Goal: Transaction & Acquisition: Book appointment/travel/reservation

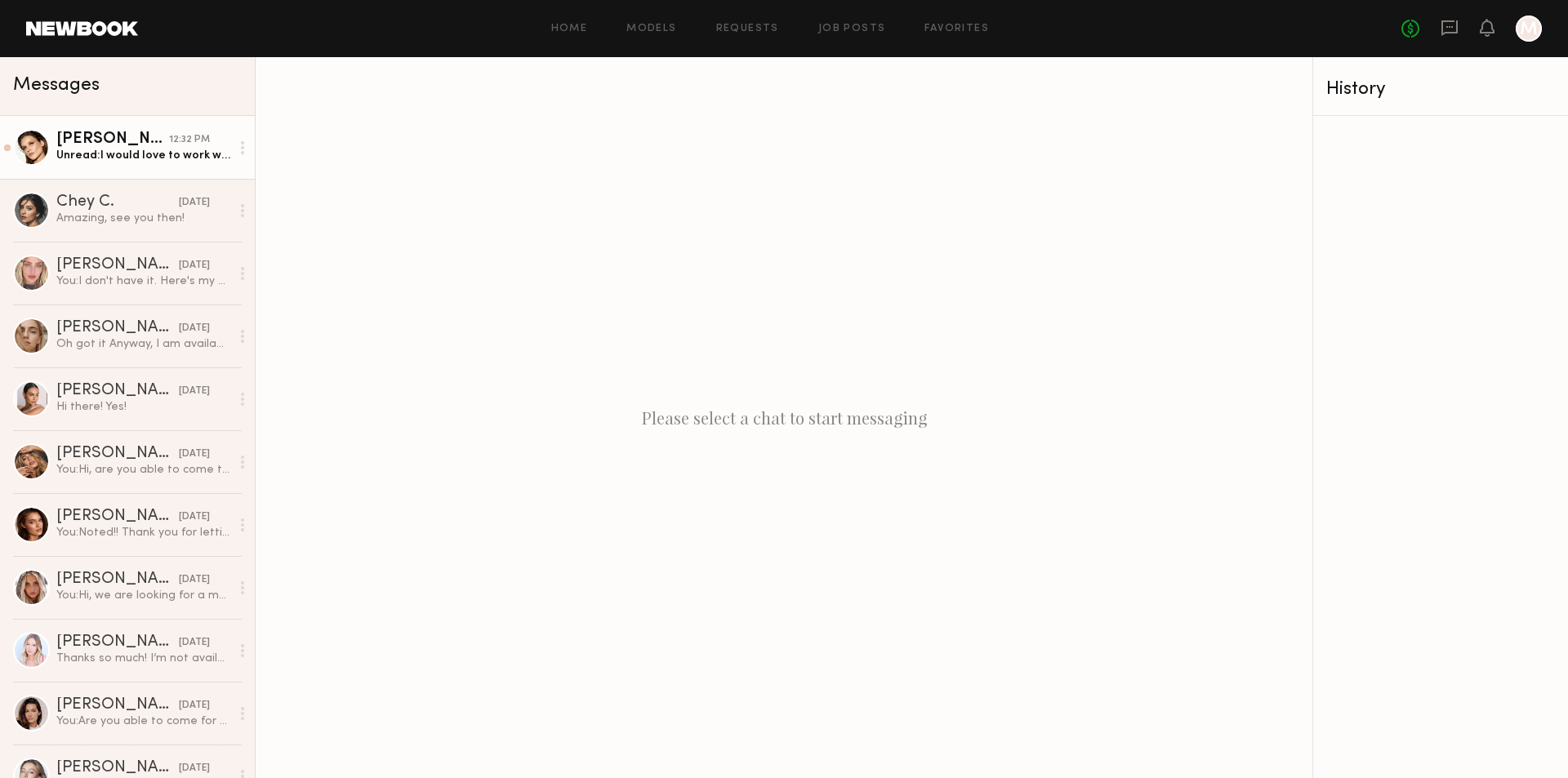
click at [165, 169] on link "Mariia K. 12:32 PM Unread: I would love to work with you:)" at bounding box center [127, 147] width 255 height 62
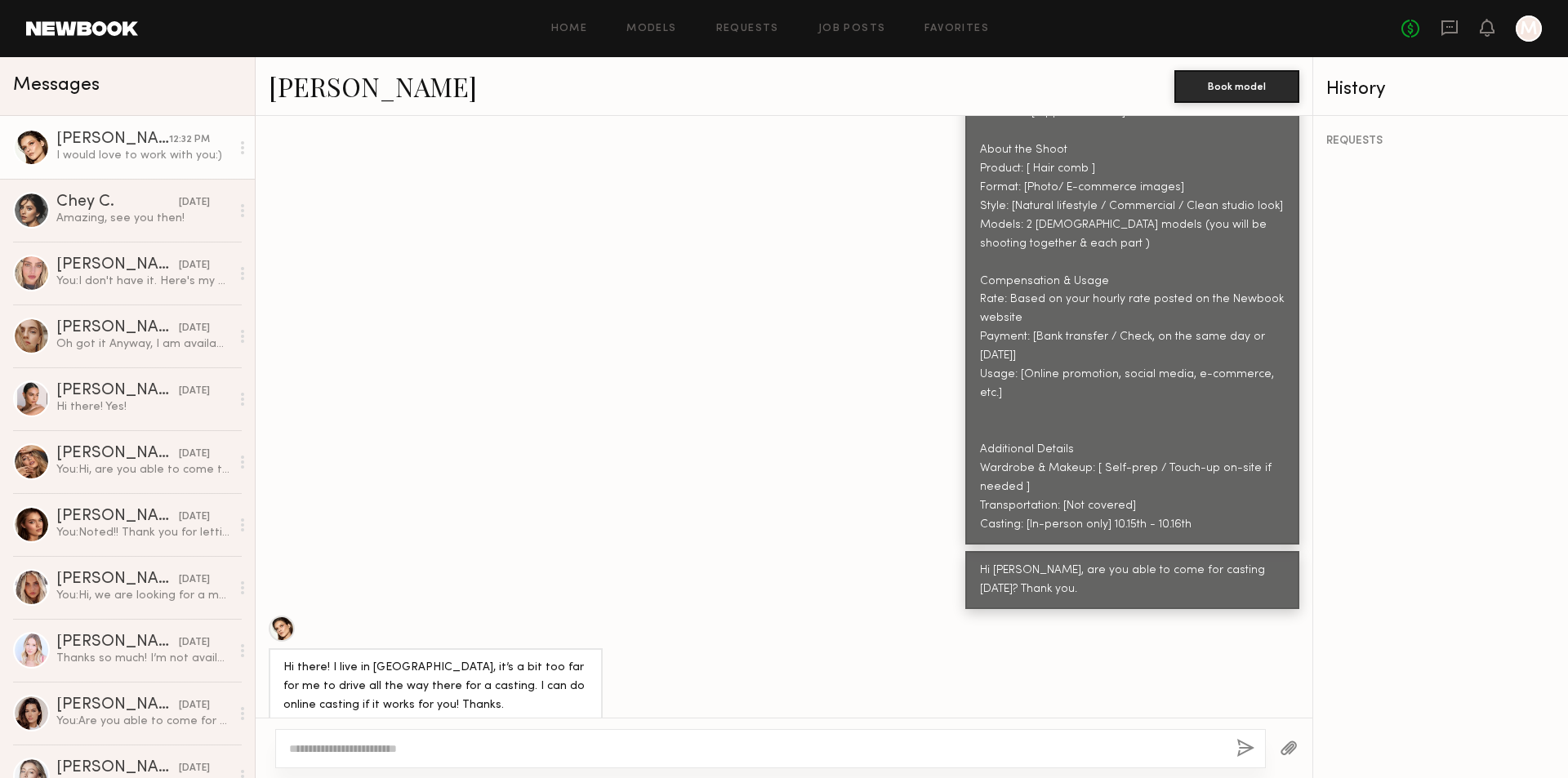
scroll to position [1965, 0]
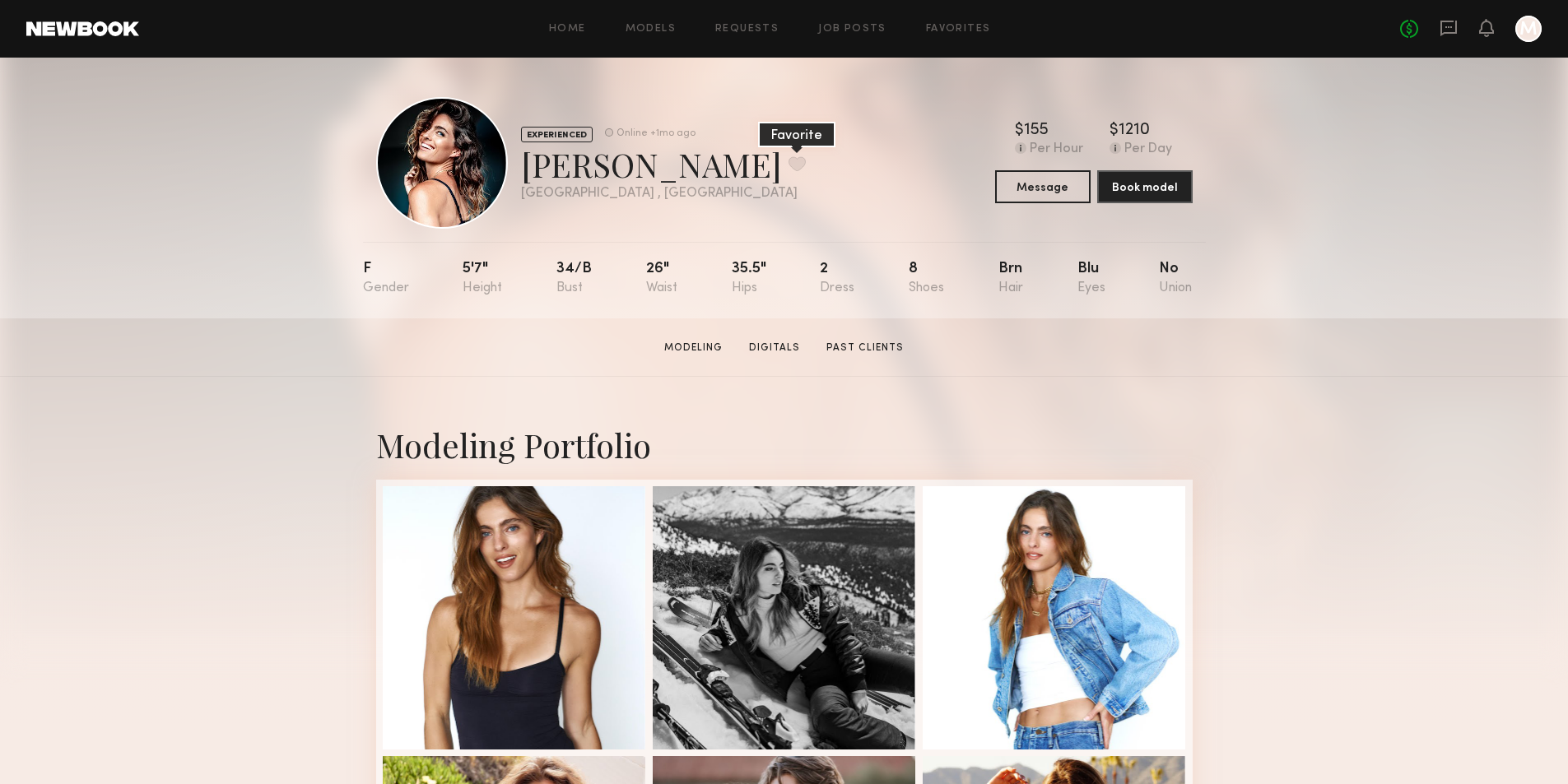
click at [788, 159] on button at bounding box center [797, 164] width 17 height 15
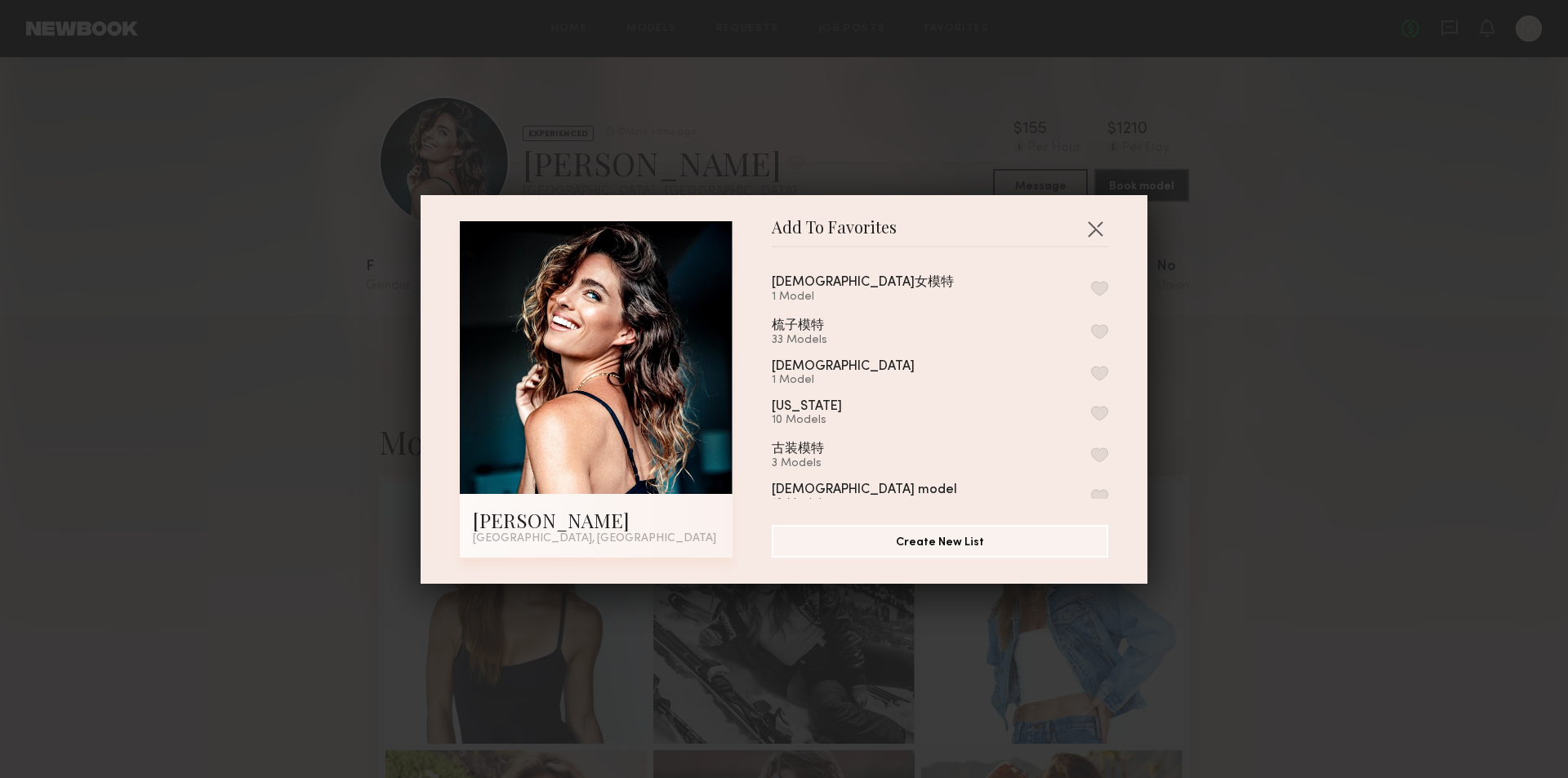
click at [1091, 331] on button "button" at bounding box center [1099, 331] width 17 height 15
click at [1089, 229] on button "button" at bounding box center [1096, 229] width 27 height 27
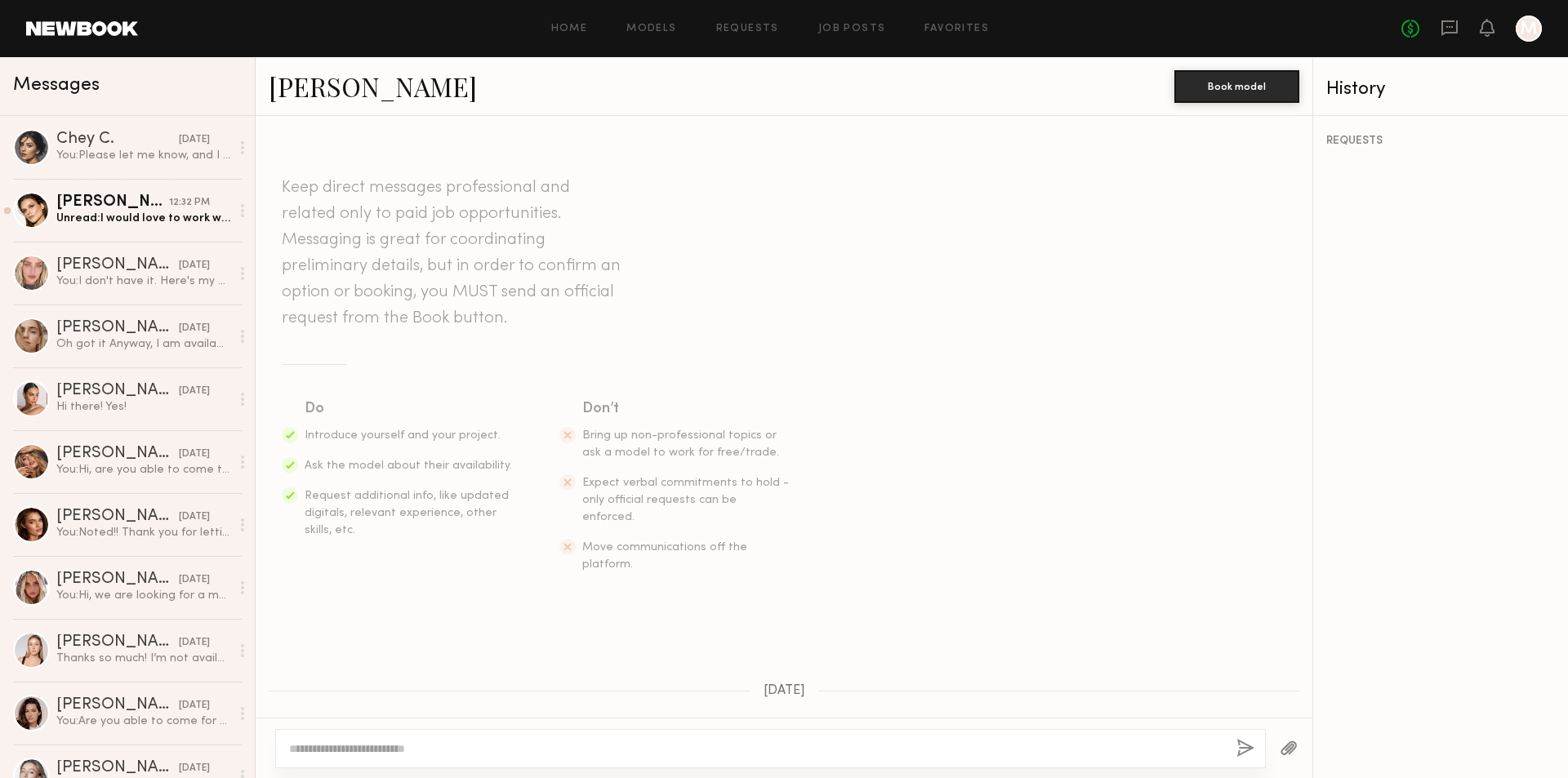
scroll to position [157, 0]
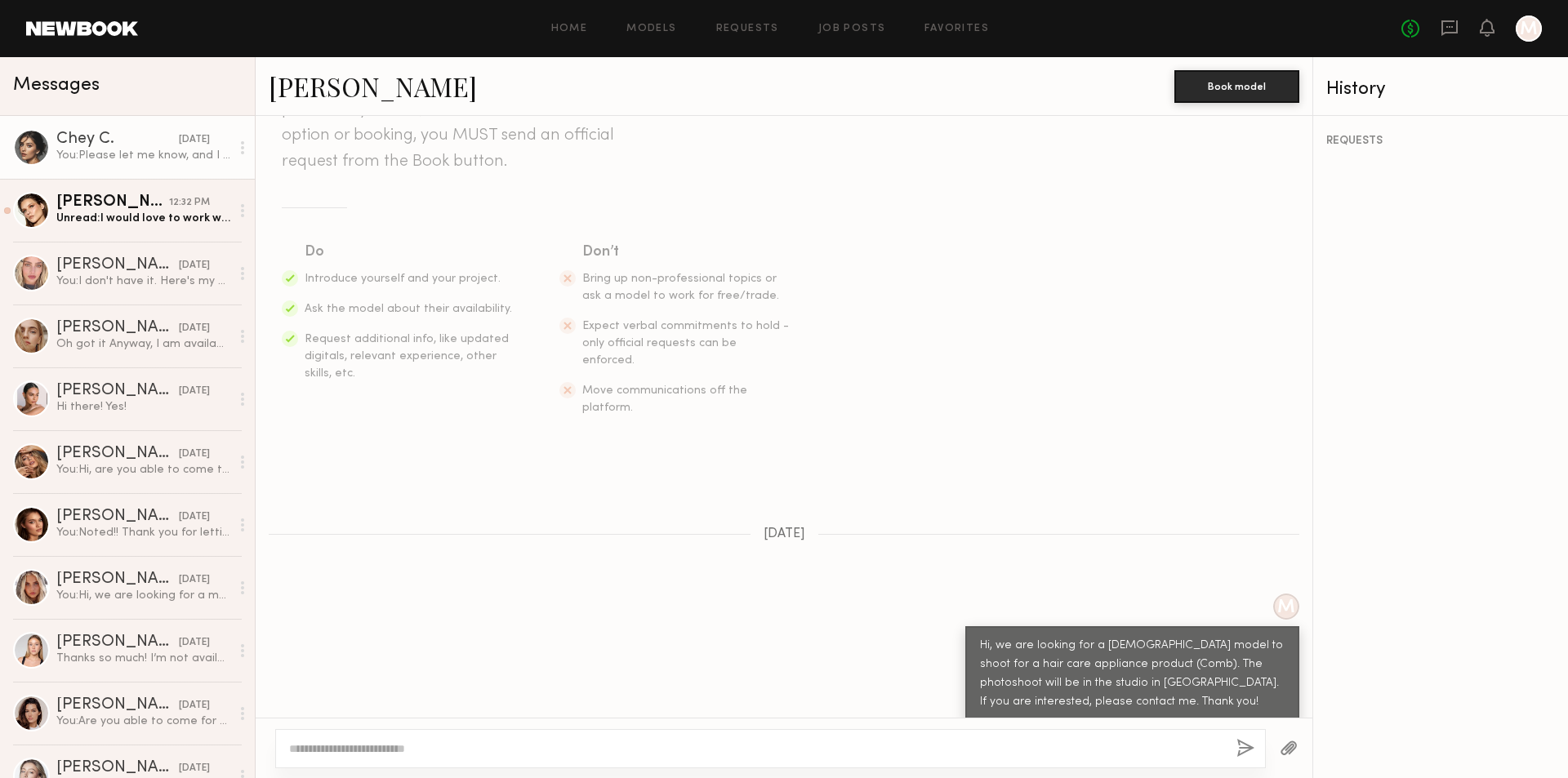
click at [167, 161] on div "You: Please let me know, and I can schedule the time for you. Thank you~" at bounding box center [144, 155] width 174 height 15
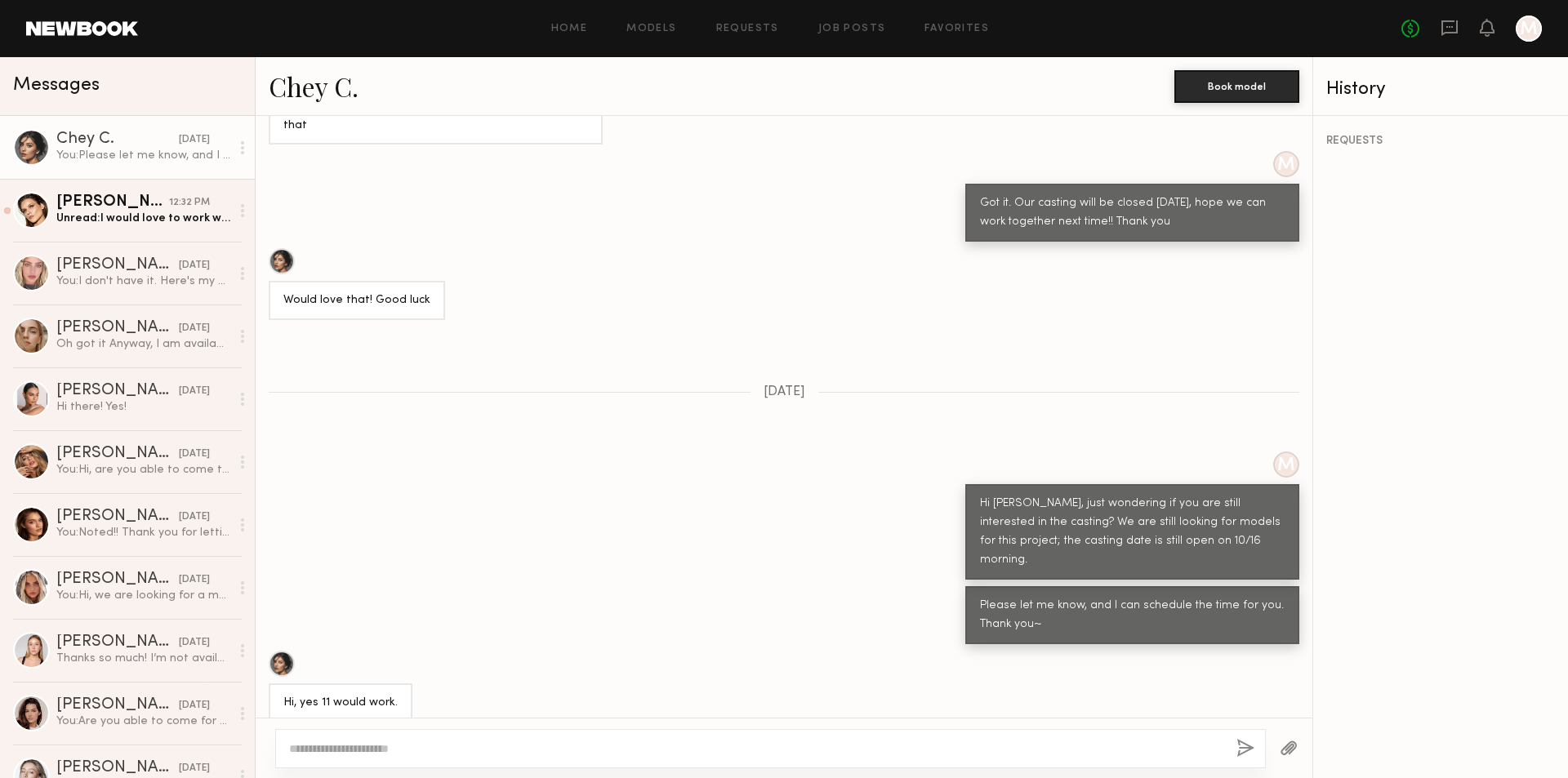
scroll to position [973, 0]
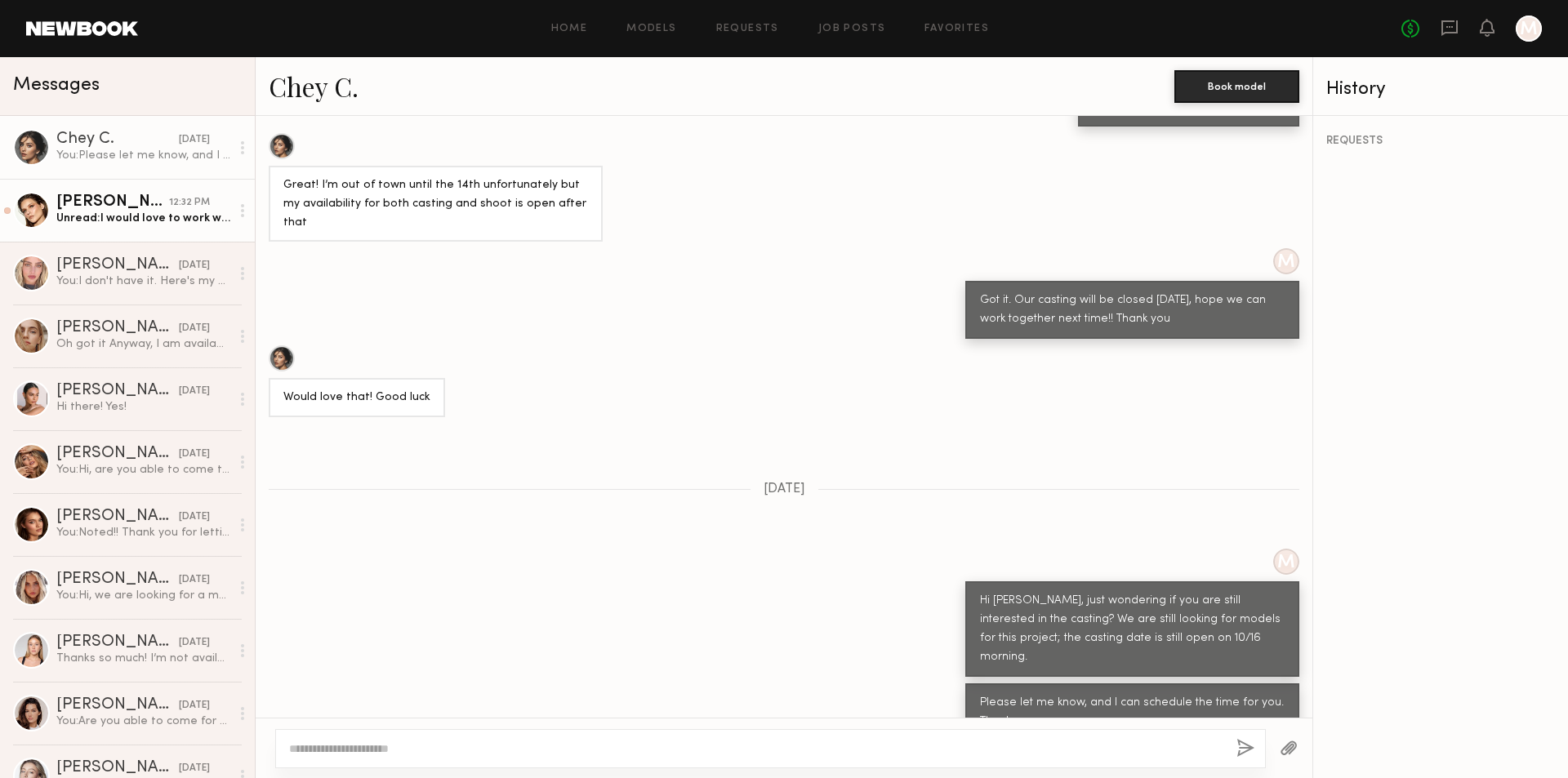
click at [140, 217] on div "Unread: I would love to work with you:)" at bounding box center [144, 219] width 174 height 15
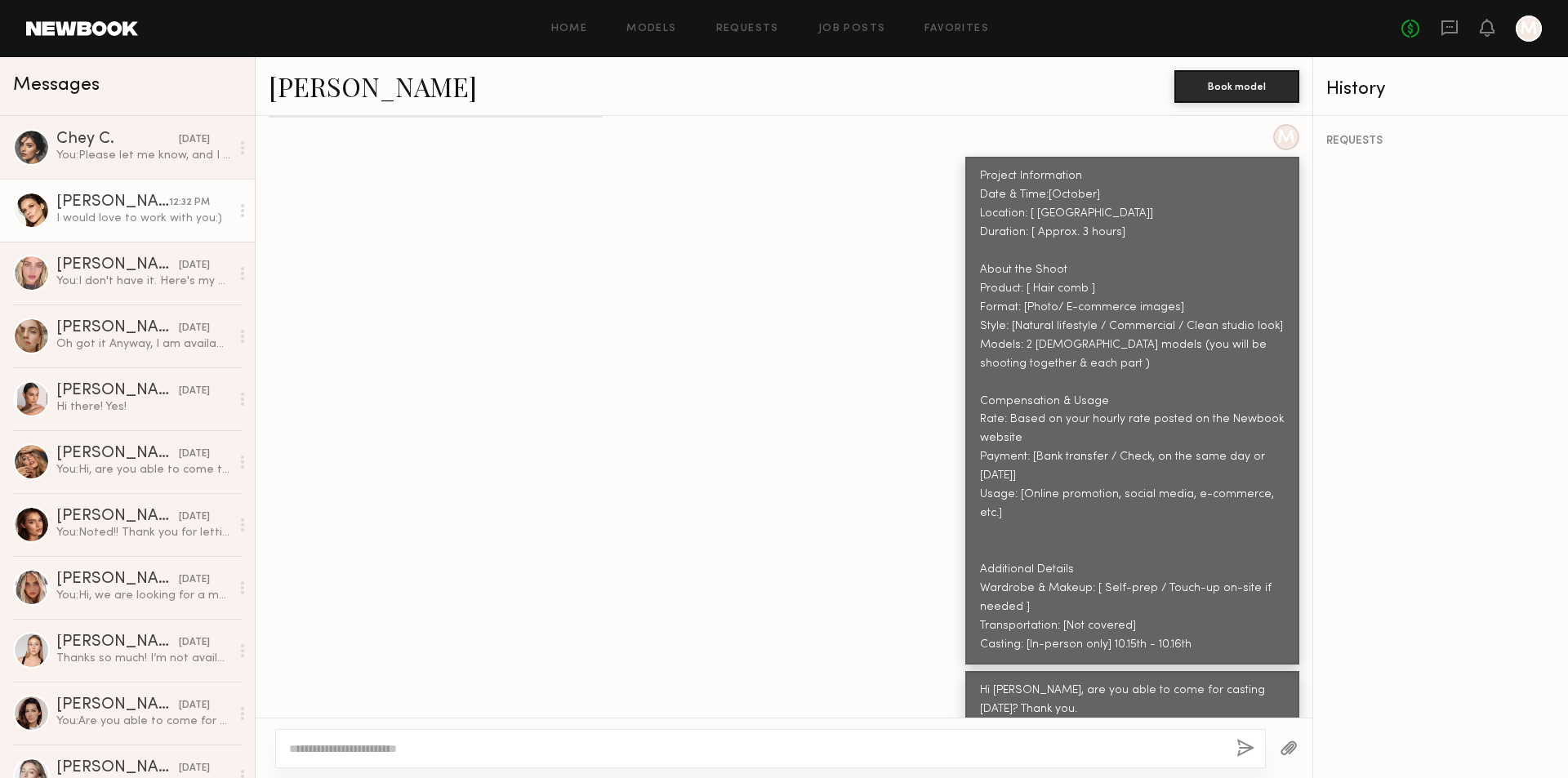
scroll to position [1720, 0]
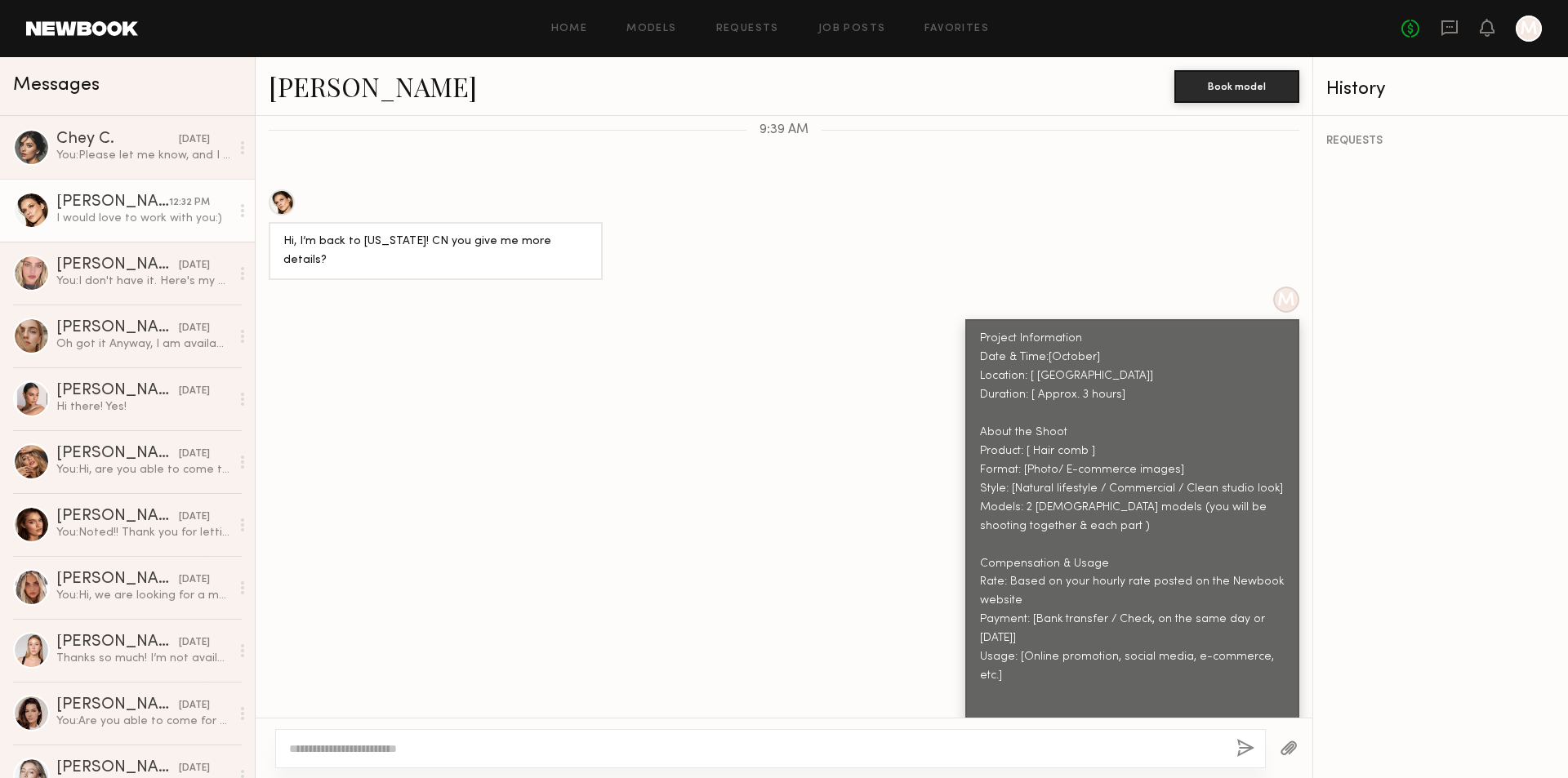
click at [312, 80] on link "Mariia K." at bounding box center [373, 85] width 208 height 35
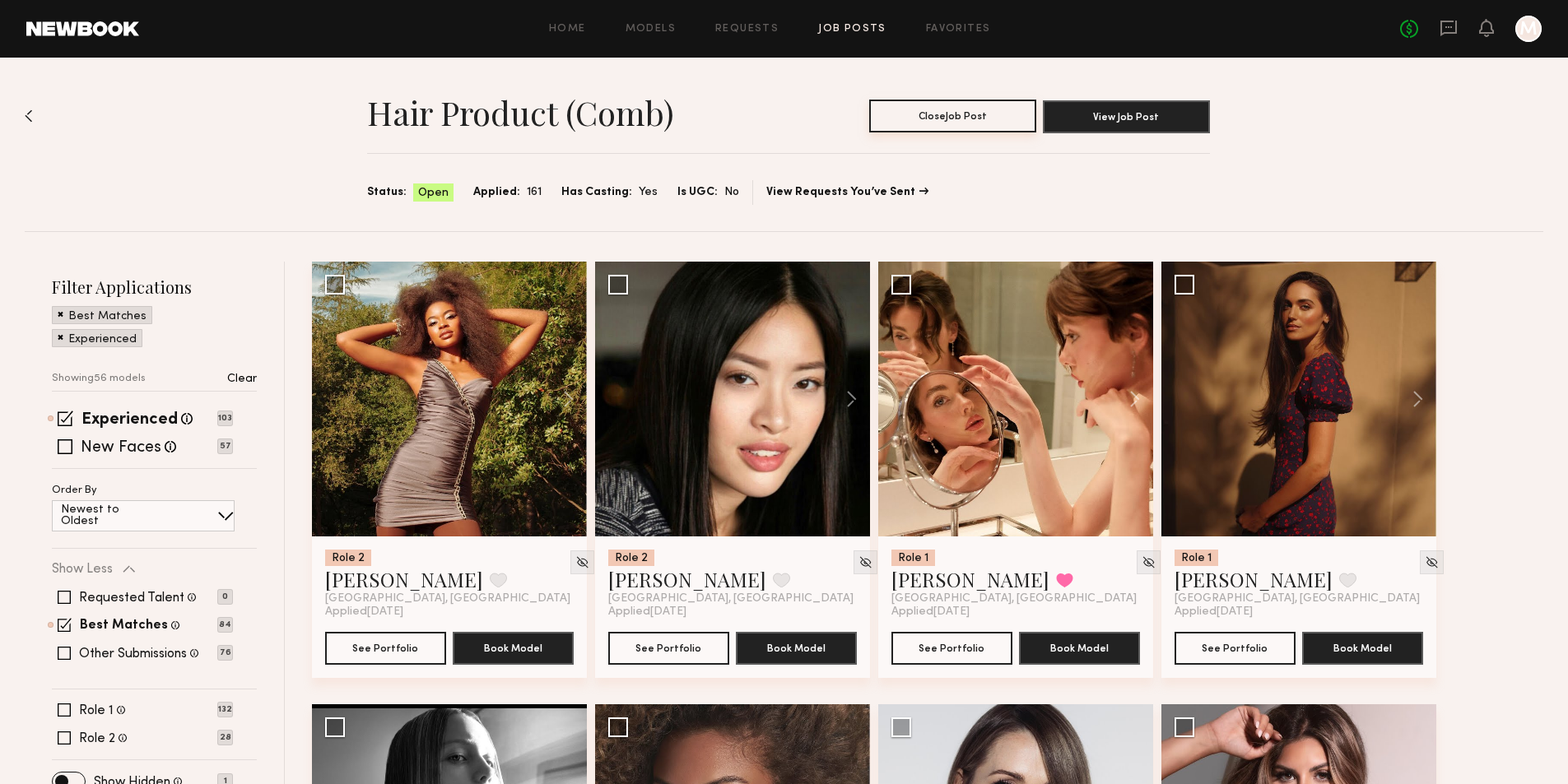
click at [966, 127] on button "Close Job Post" at bounding box center [952, 115] width 167 height 32
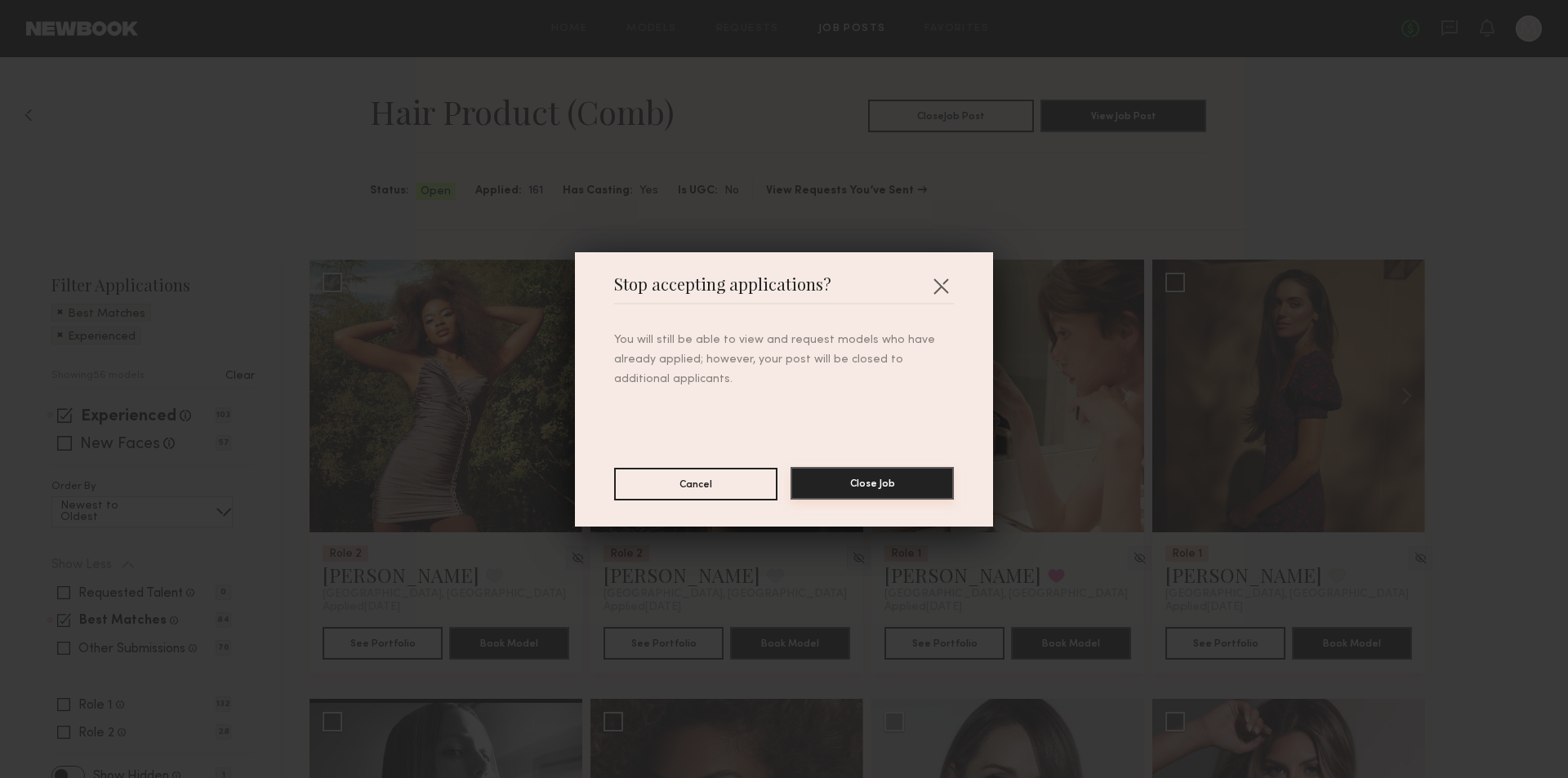
click at [833, 488] on button "Close Job" at bounding box center [872, 483] width 163 height 32
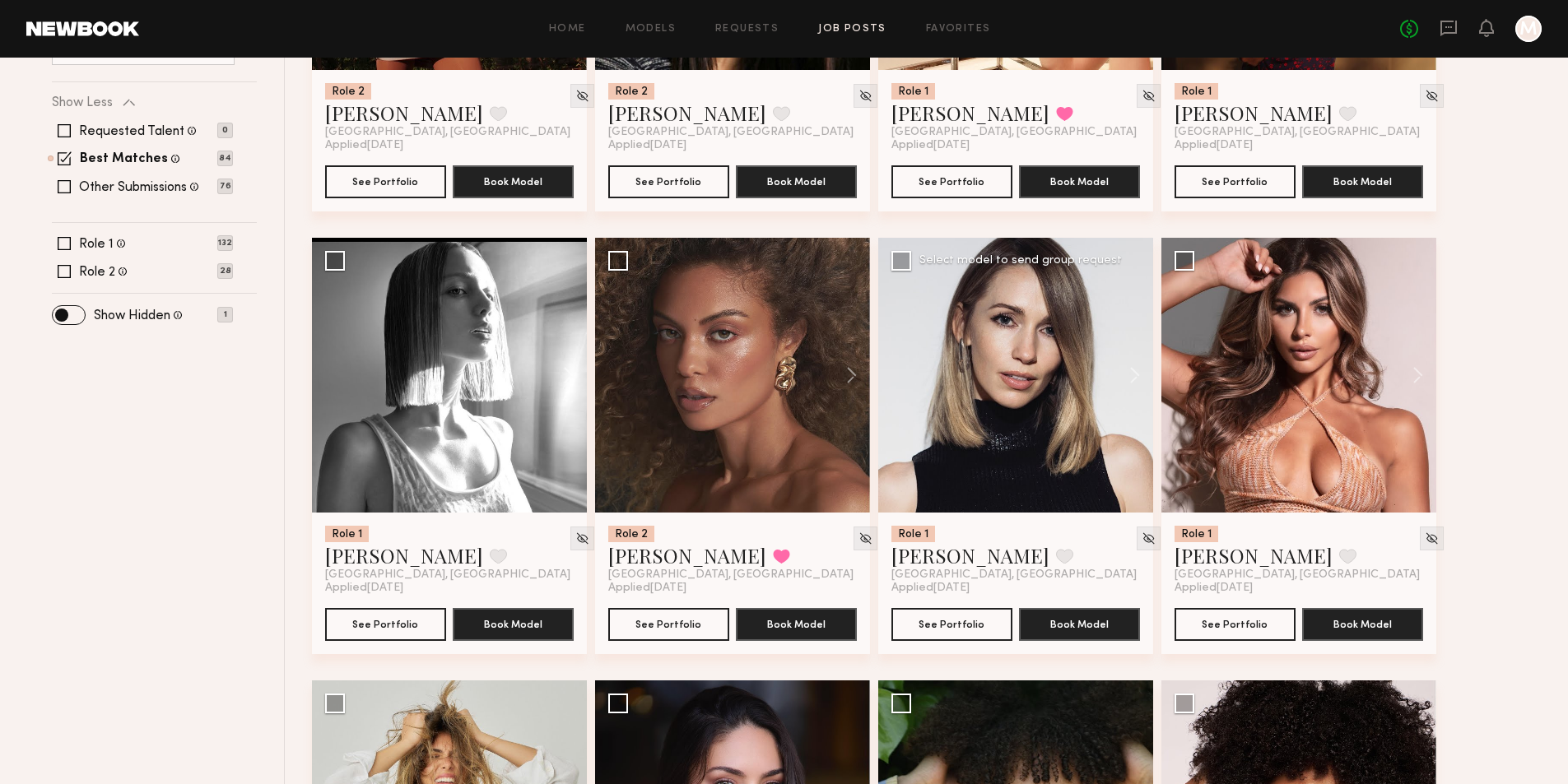
scroll to position [493, 0]
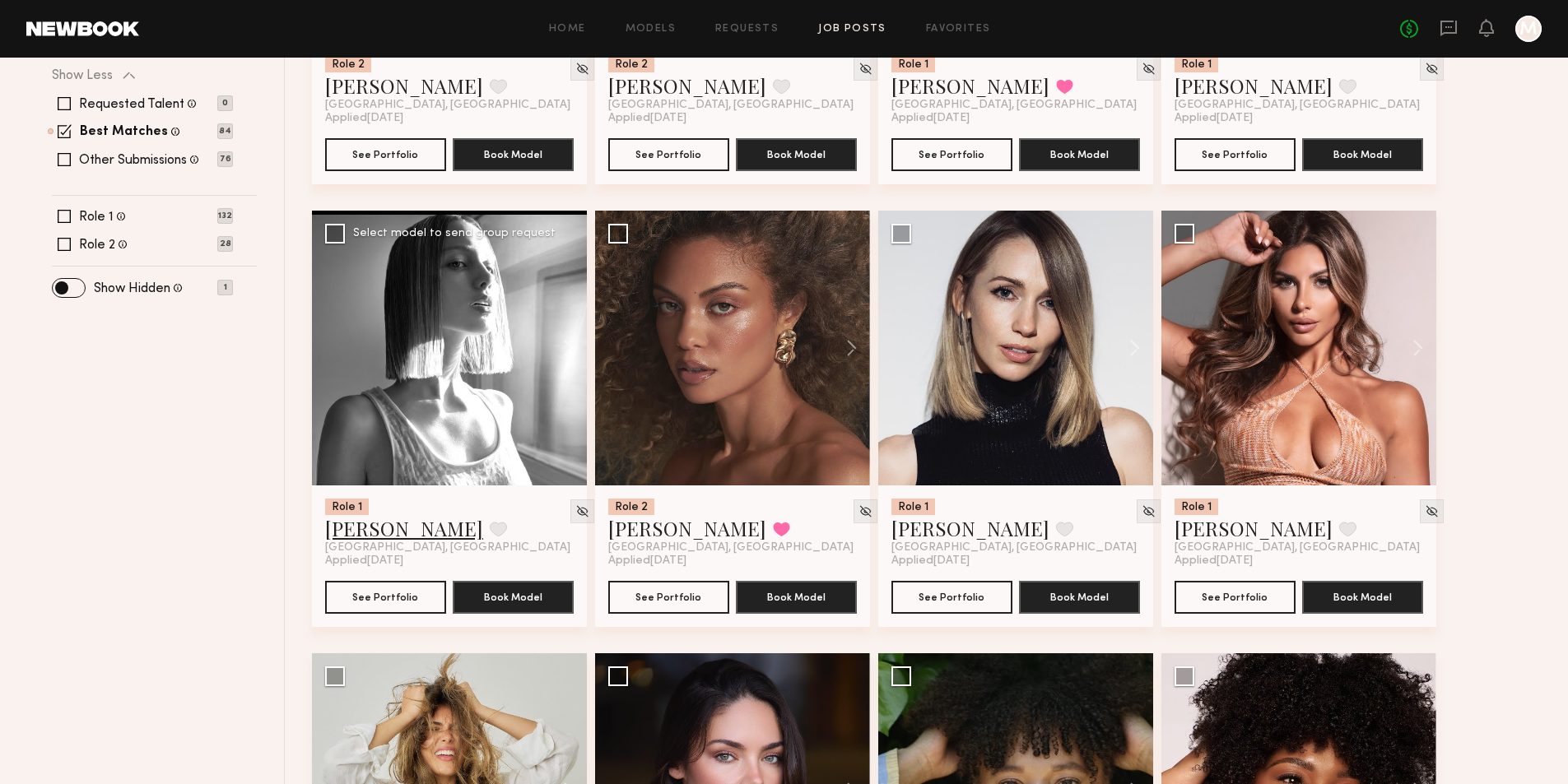
click at [361, 535] on link "[PERSON_NAME]" at bounding box center [405, 528] width 158 height 27
